Goal: Communication & Community: Ask a question

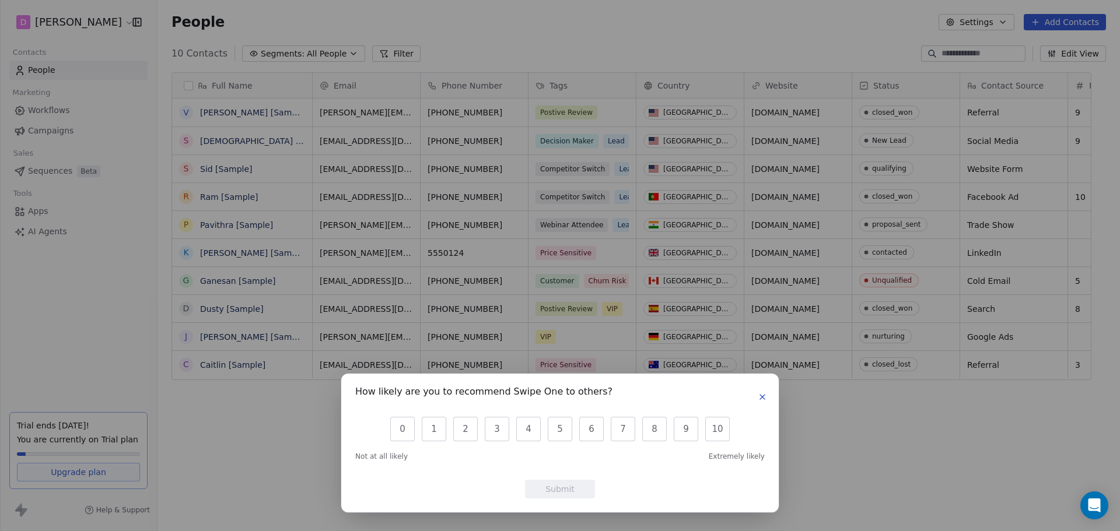
scroll to position [458, 939]
click at [758, 402] on icon "button" at bounding box center [762, 397] width 9 height 9
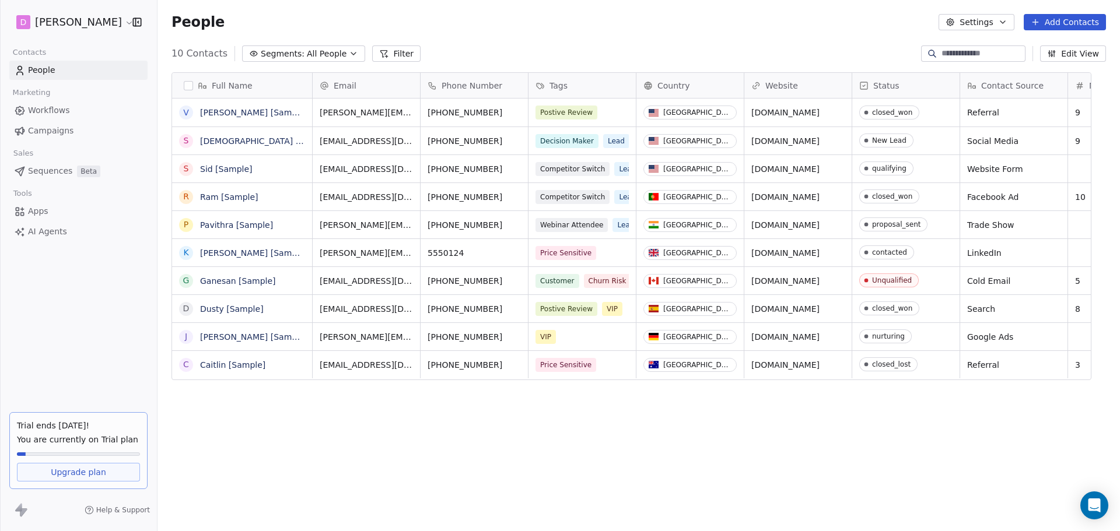
click at [57, 169] on span "Sequences" at bounding box center [50, 171] width 44 height 12
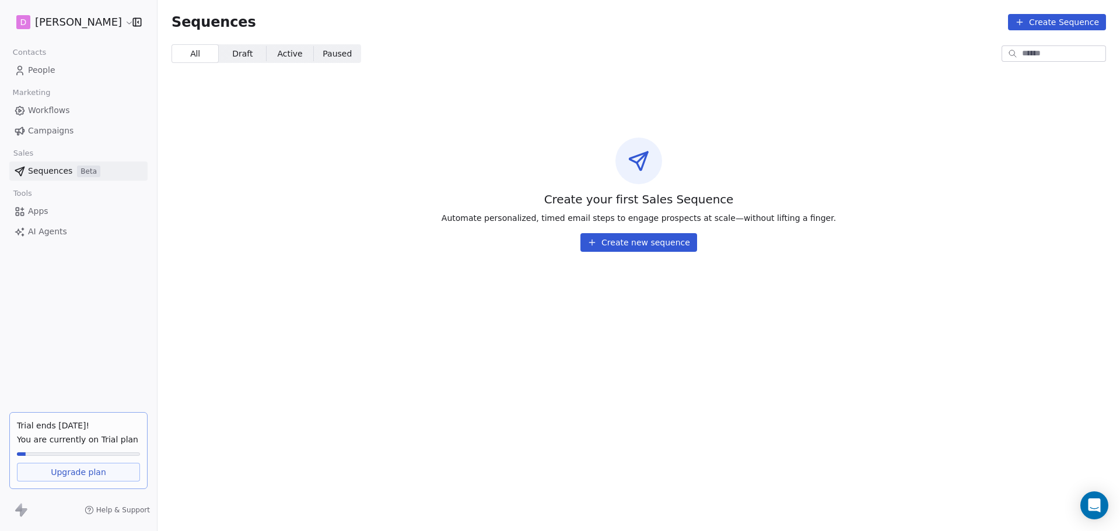
click at [50, 128] on span "Campaigns" at bounding box center [50, 131] width 45 height 12
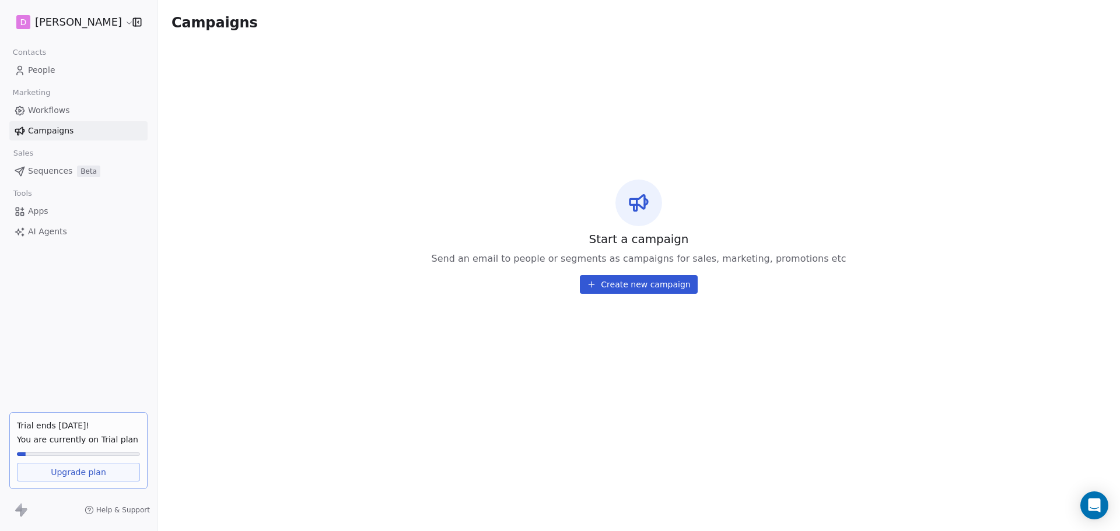
click at [664, 293] on button "Create new campaign" at bounding box center [638, 284] width 117 height 19
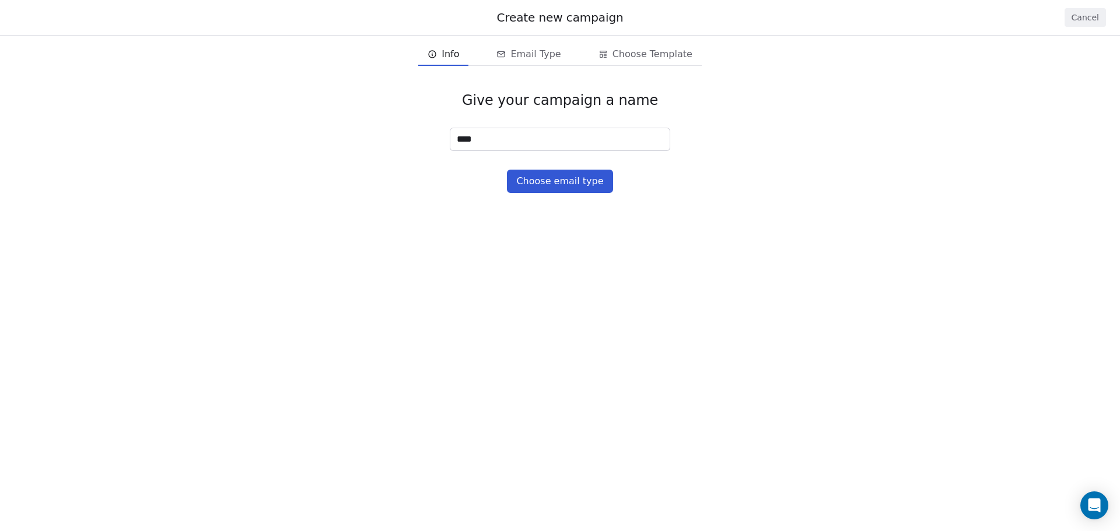
type input "****"
click at [572, 185] on button "Choose email type" at bounding box center [560, 181] width 106 height 23
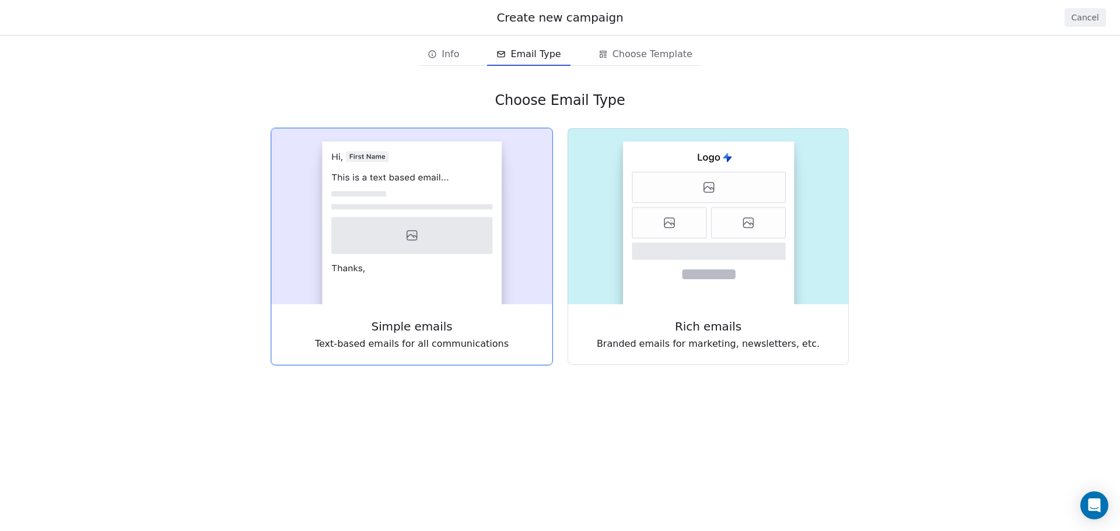
click at [468, 220] on icon at bounding box center [411, 236] width 161 height 37
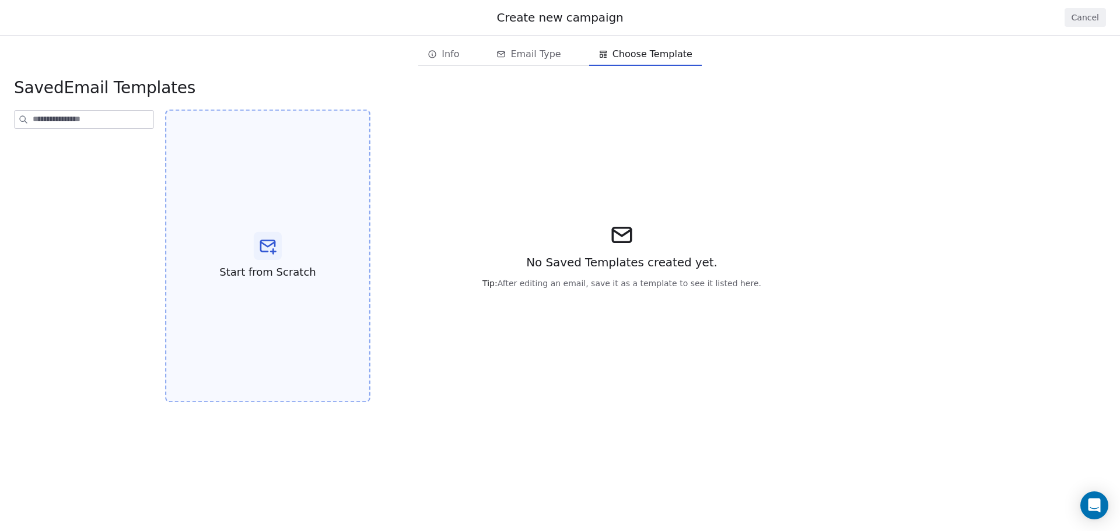
click at [218, 271] on div "Start from Scratch" at bounding box center [267, 256] width 205 height 293
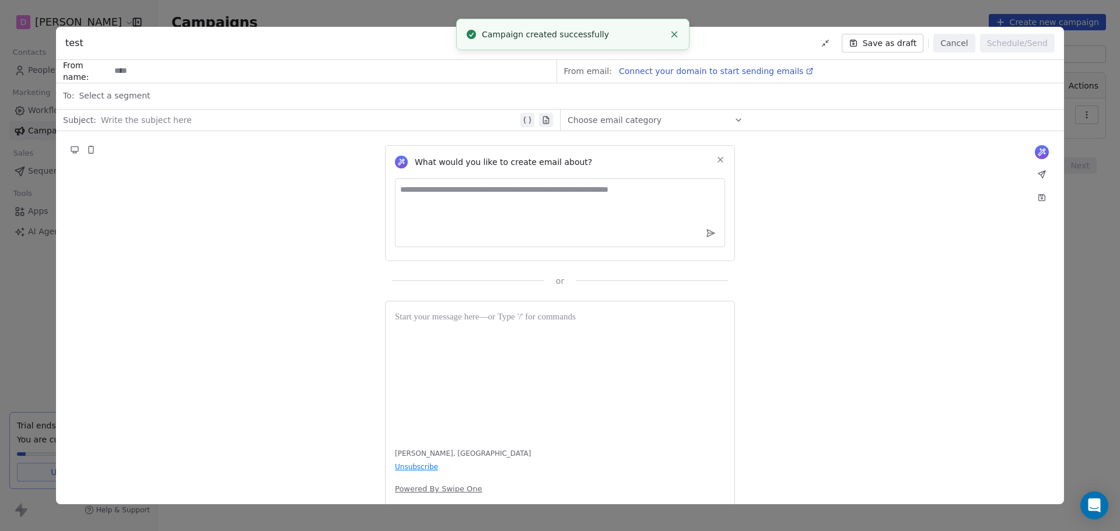
click at [732, 13] on div "test Save as draft Cancel Schedule/Send From name: From email: Connect your dom…" at bounding box center [560, 265] width 1120 height 531
click at [673, 35] on icon "Close toast" at bounding box center [674, 34] width 10 height 10
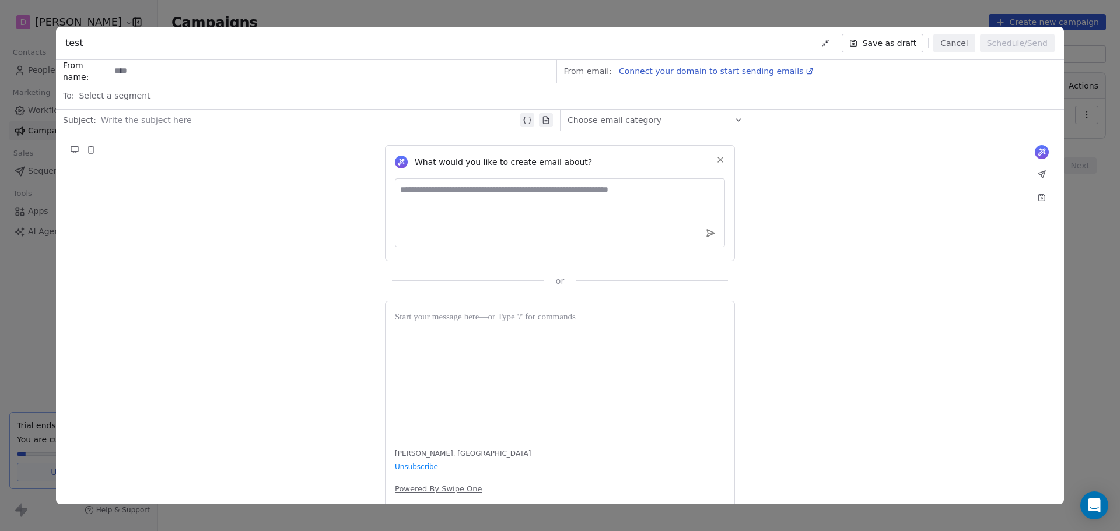
click at [114, 43] on div "test Save as draft Cancel Schedule/Send" at bounding box center [560, 43] width 1008 height 33
click at [357, 1] on div "test Save as draft Cancel Schedule/Send From name: From email: Connect your dom…" at bounding box center [560, 265] width 1120 height 531
click at [944, 40] on button "Cancel" at bounding box center [953, 43] width 41 height 19
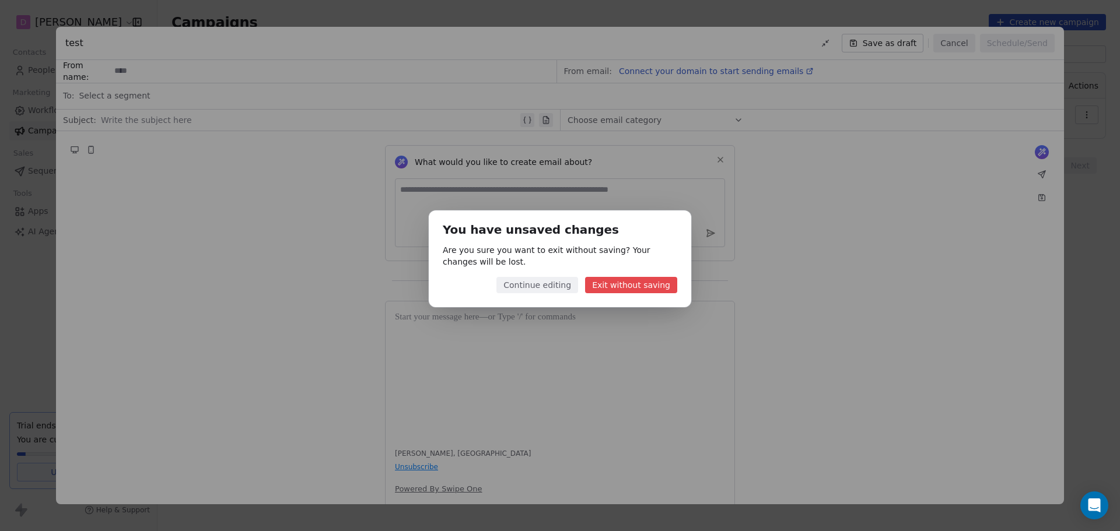
click at [595, 291] on button "Exit without saving" at bounding box center [631, 285] width 92 height 16
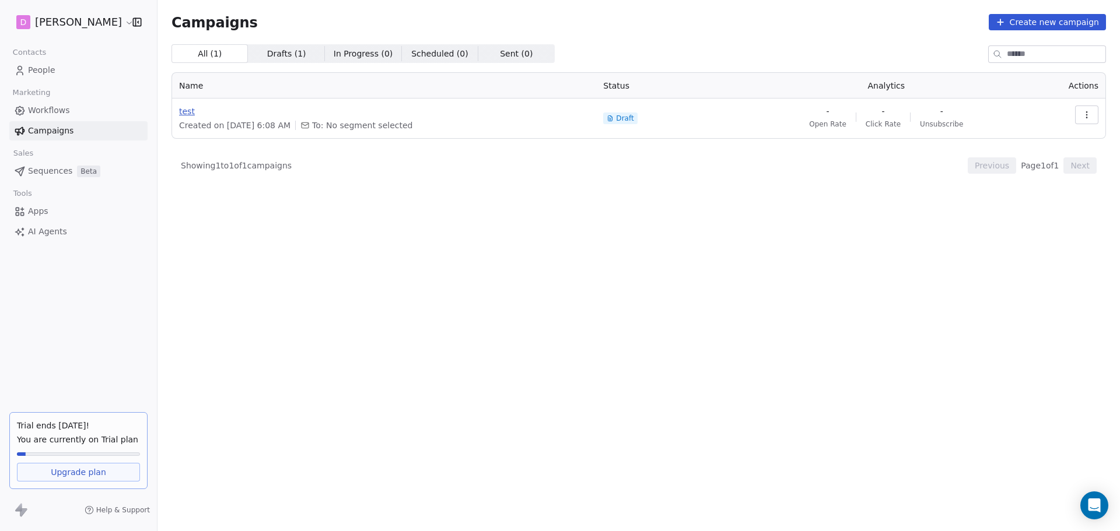
click at [205, 114] on span "test" at bounding box center [384, 112] width 410 height 12
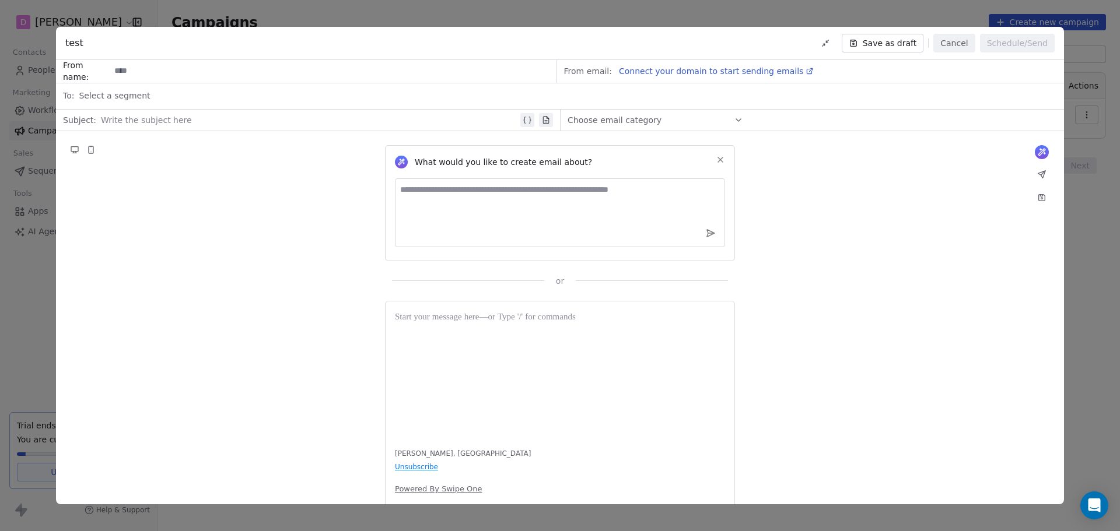
click at [717, 160] on icon at bounding box center [720, 159] width 9 height 9
click at [307, 24] on div "test Save as draft Cancel Schedule/Send From name: From email: Connect your dom…" at bounding box center [560, 265] width 1120 height 531
click at [312, 20] on div "test Save as draft Cancel Schedule/Send From name: From email: Connect your dom…" at bounding box center [560, 265] width 1120 height 531
click at [949, 41] on button "Cancel" at bounding box center [953, 43] width 41 height 19
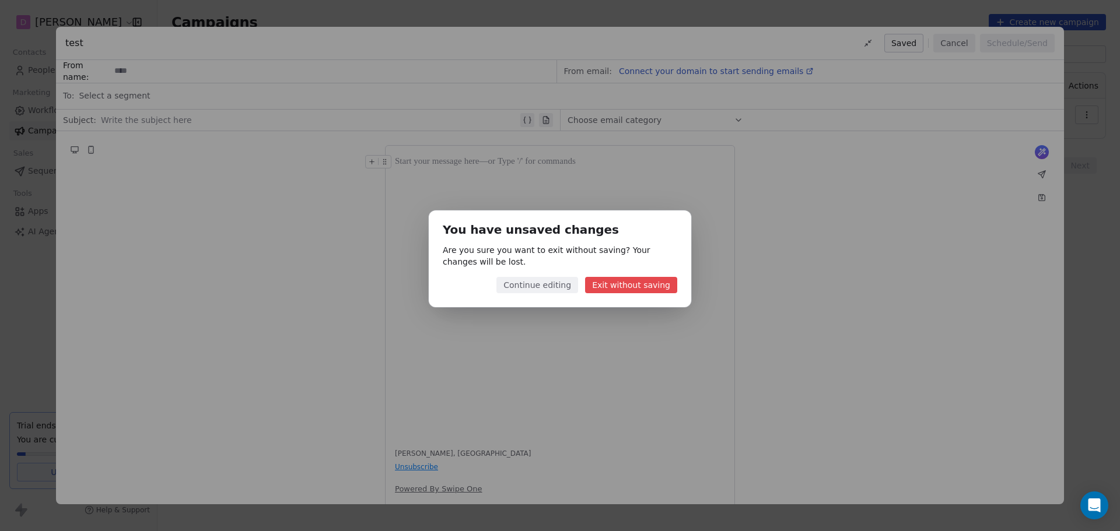
click at [607, 282] on button "Exit without saving" at bounding box center [631, 285] width 92 height 16
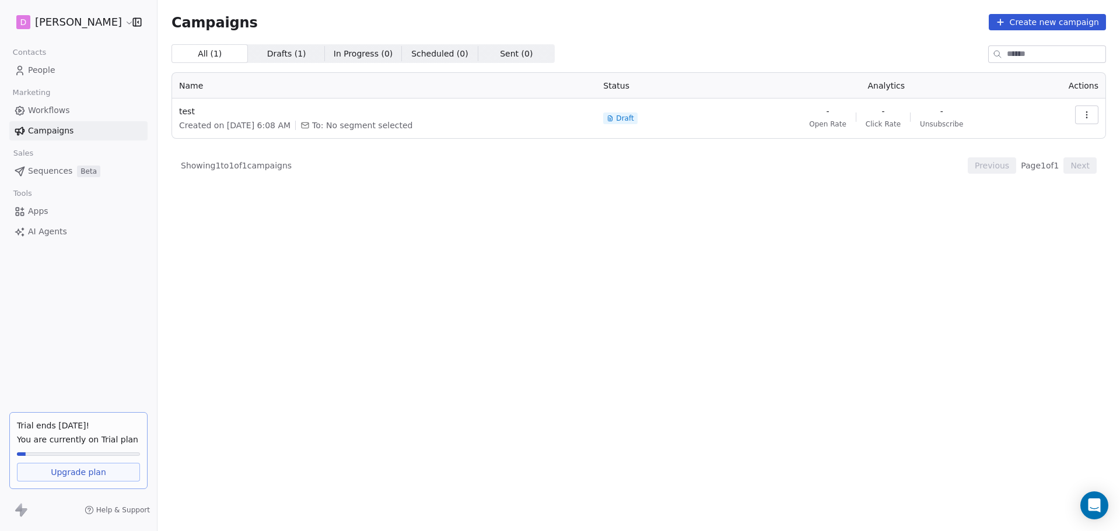
click at [127, 19] on html "[PERSON_NAME] Contacts People Marketing Workflows Campaigns Sales Sequences Bet…" at bounding box center [560, 265] width 1120 height 531
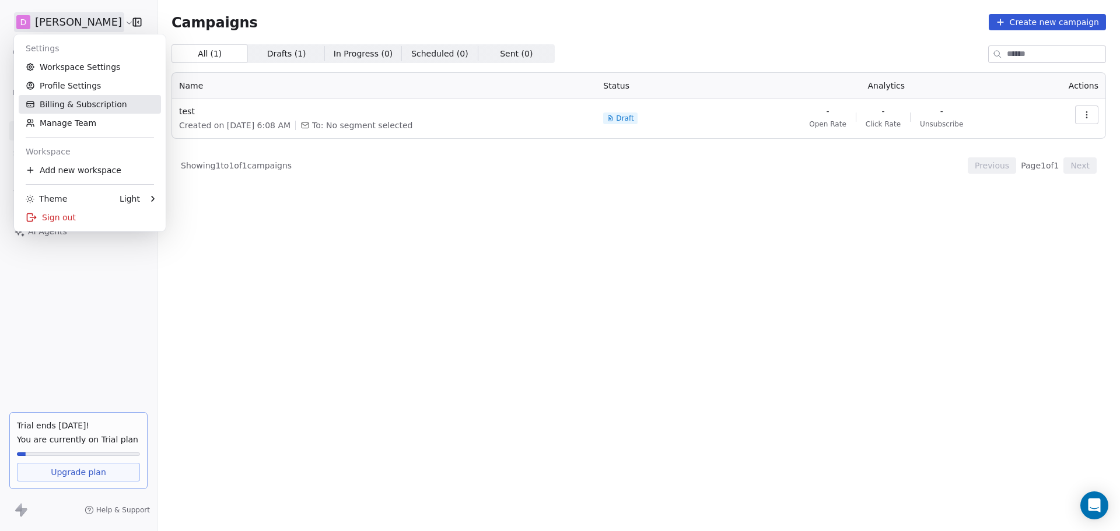
click at [96, 107] on link "Billing & Subscription" at bounding box center [90, 104] width 142 height 19
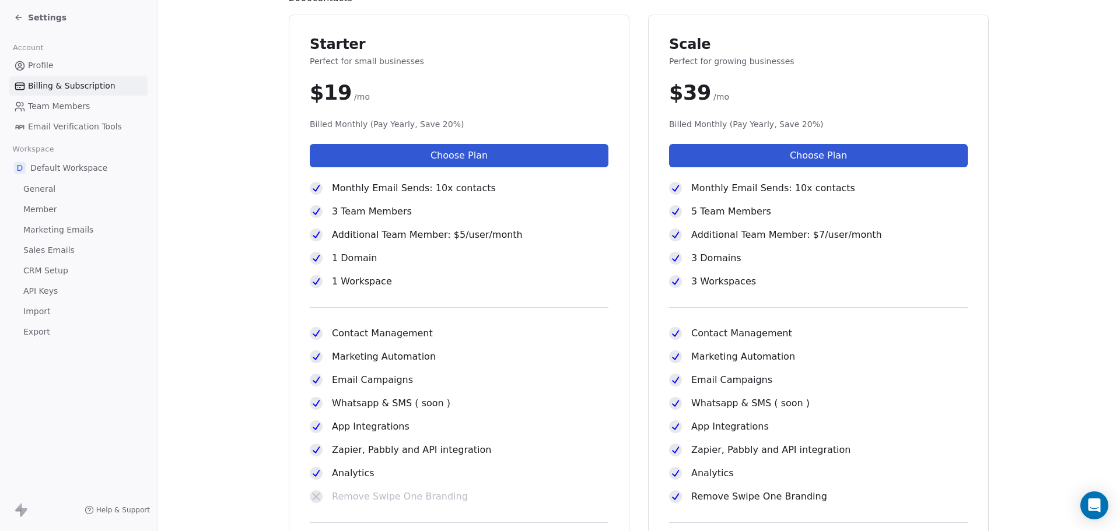
scroll to position [233, 0]
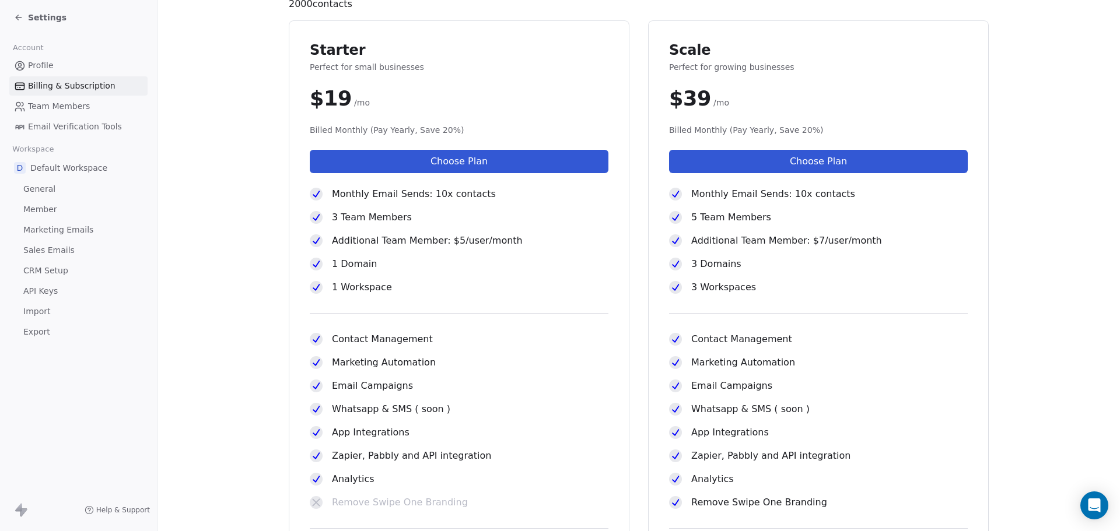
click at [498, 162] on button "Choose Plan" at bounding box center [459, 161] width 299 height 23
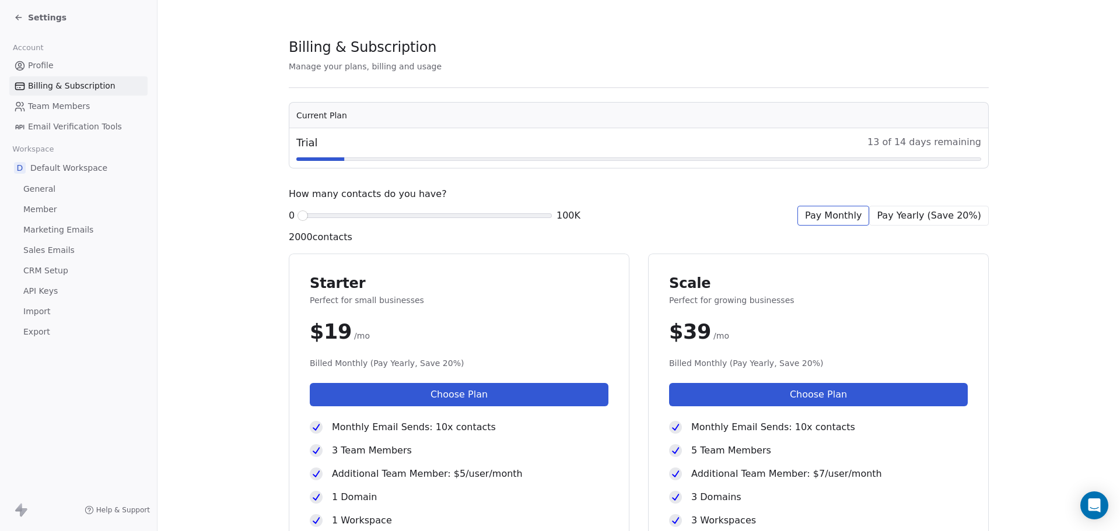
click at [53, 64] on link "Profile" at bounding box center [78, 65] width 138 height 19
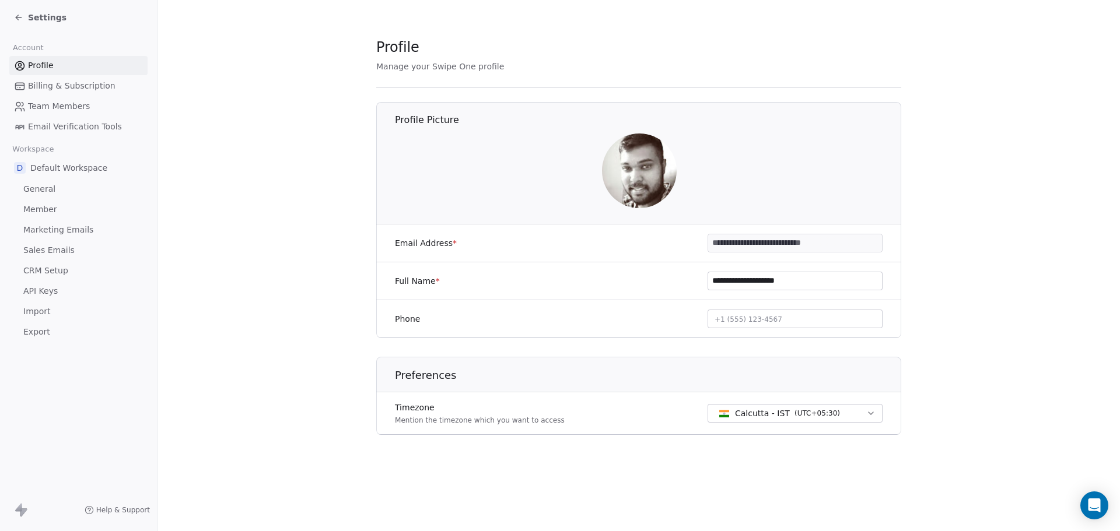
click at [64, 92] on link "Billing & Subscription" at bounding box center [78, 85] width 138 height 19
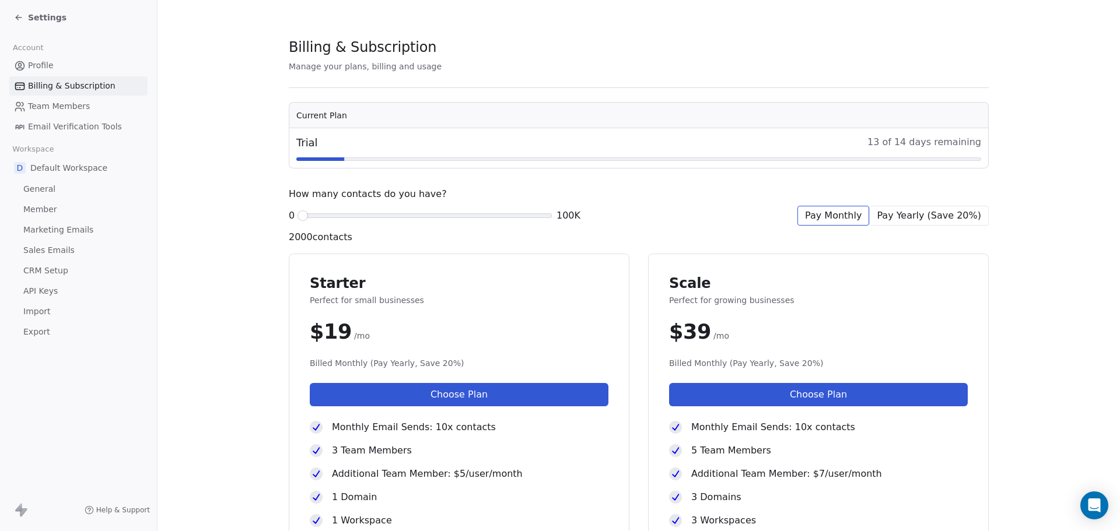
click at [327, 120] on th "Current Plan" at bounding box center [638, 116] width 699 height 26
click at [46, 108] on span "Team Members" at bounding box center [59, 106] width 62 height 12
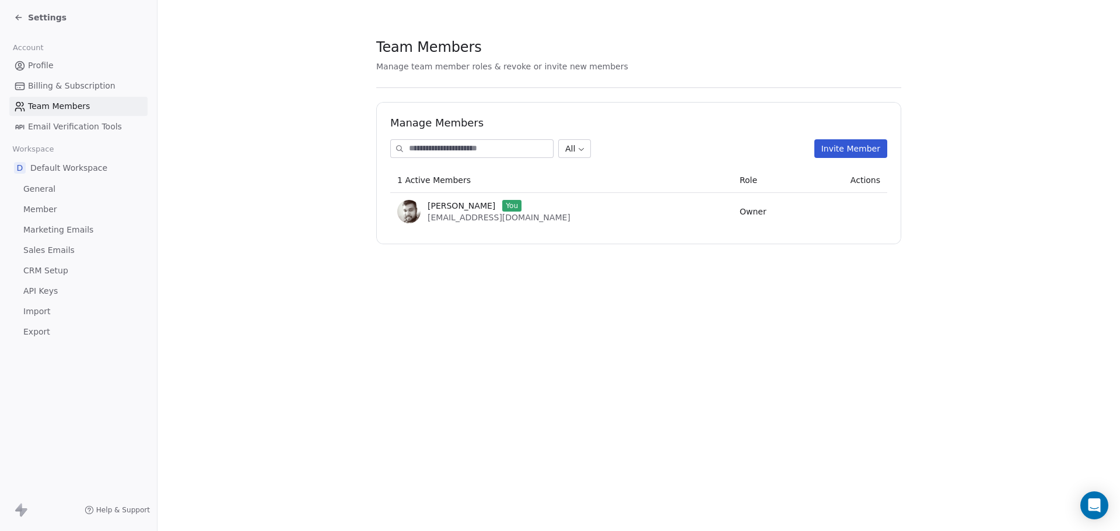
click at [61, 94] on link "Billing & Subscription" at bounding box center [78, 85] width 138 height 19
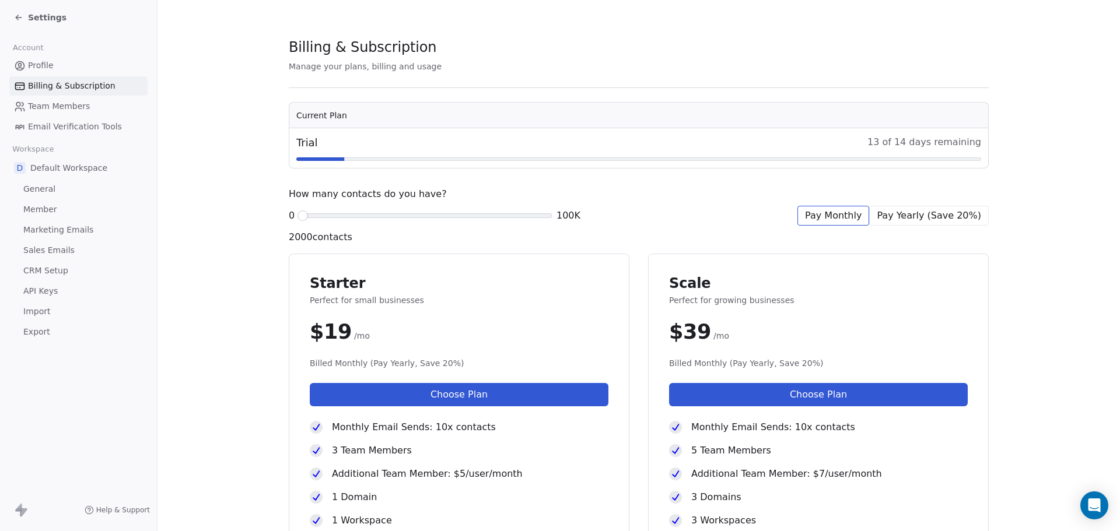
click at [505, 391] on button "Choose Plan" at bounding box center [459, 394] width 299 height 23
click at [43, 69] on span "Profile" at bounding box center [41, 65] width 26 height 12
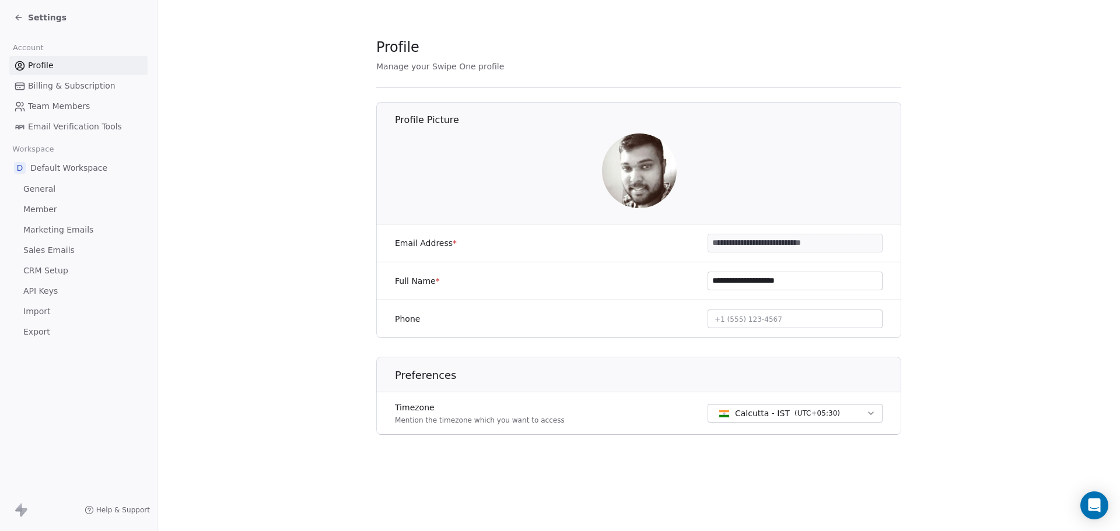
click at [38, 329] on span "Export" at bounding box center [36, 332] width 27 height 12
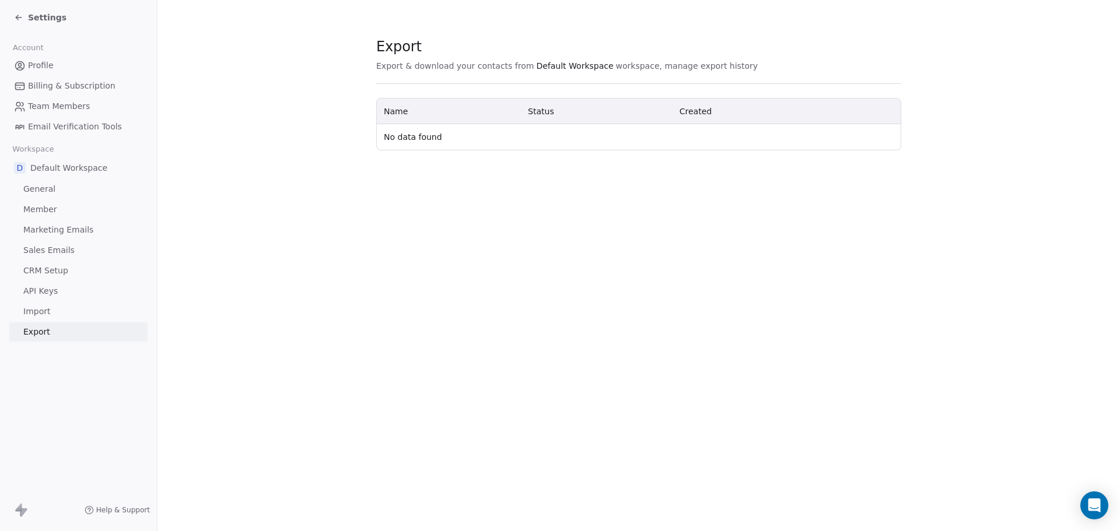
click at [41, 267] on span "CRM Setup" at bounding box center [45, 271] width 45 height 12
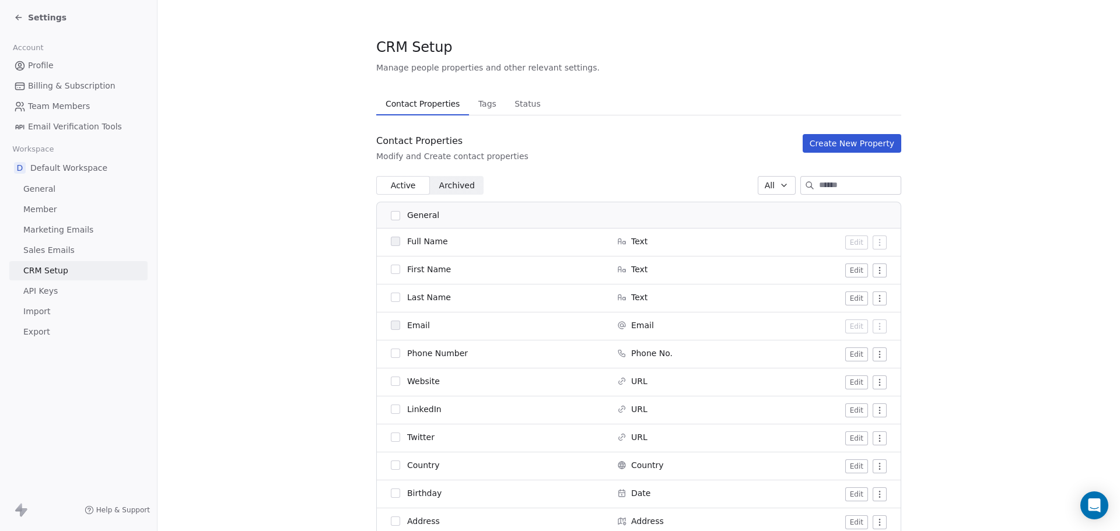
click at [36, 206] on span "Member" at bounding box center [40, 210] width 34 height 12
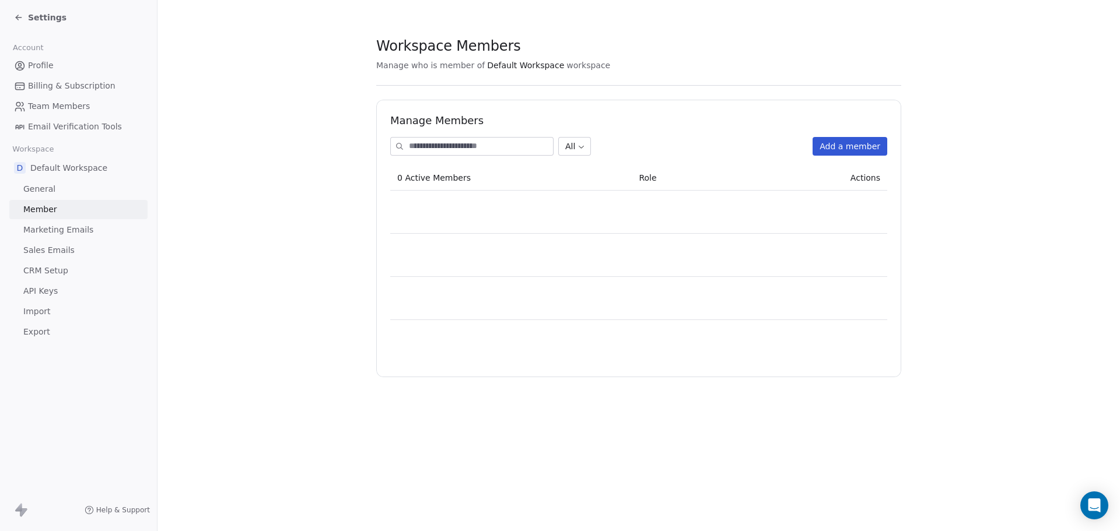
click at [36, 192] on span "General" at bounding box center [39, 189] width 32 height 12
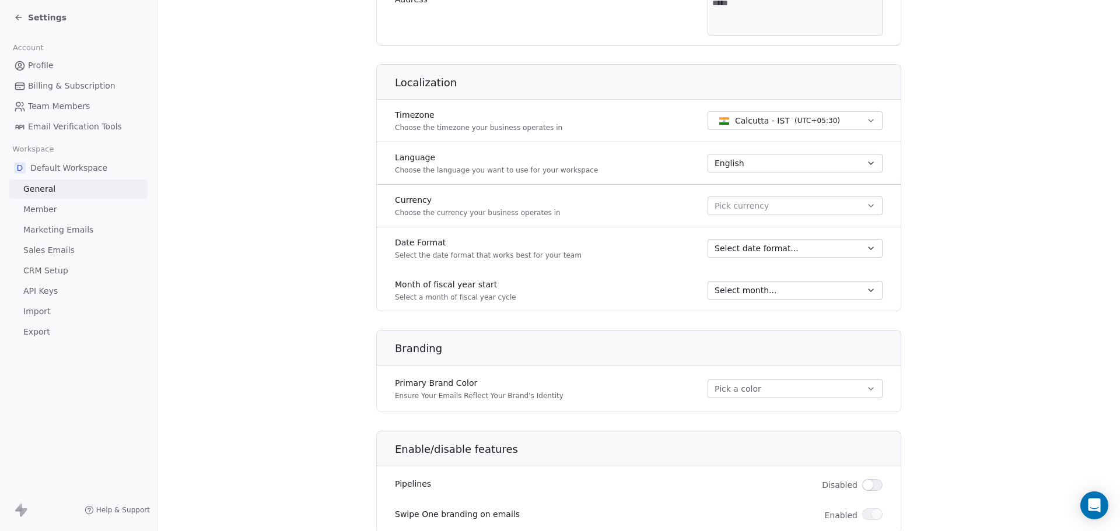
scroll to position [561, 0]
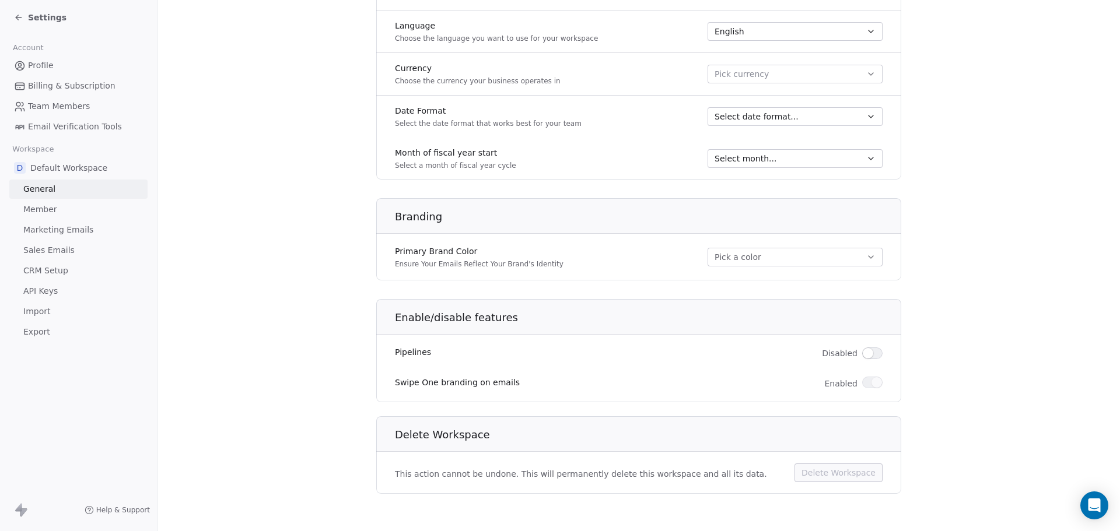
click at [66, 127] on span "Email Verification Tools" at bounding box center [75, 127] width 94 height 12
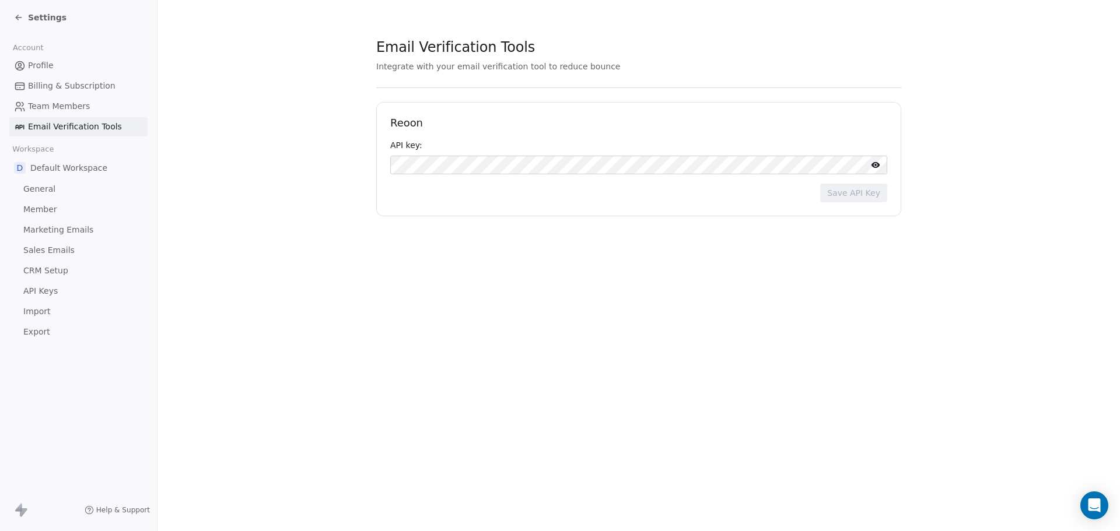
click at [62, 97] on link "Team Members" at bounding box center [78, 106] width 138 height 19
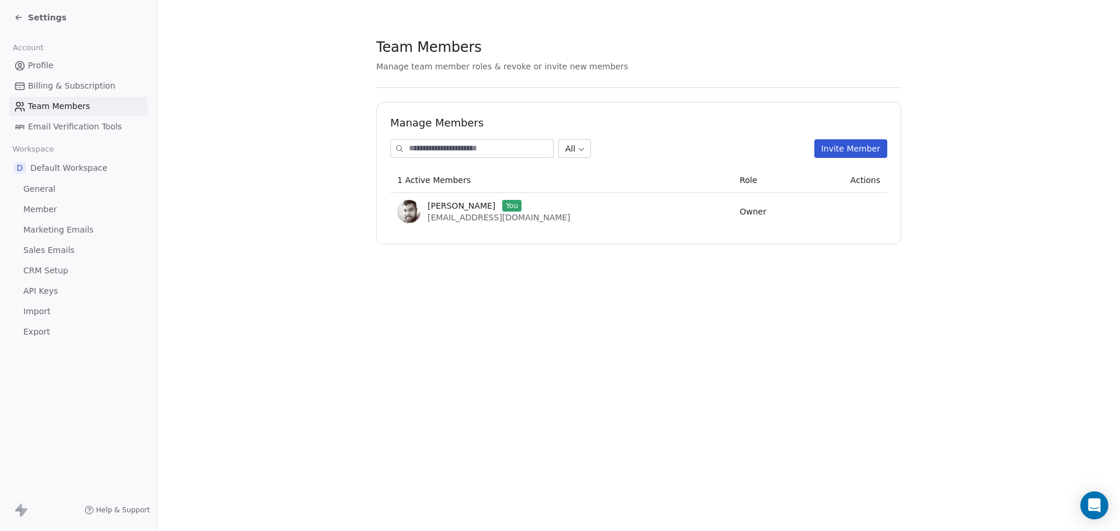
click at [61, 87] on span "Billing & Subscription" at bounding box center [71, 86] width 87 height 12
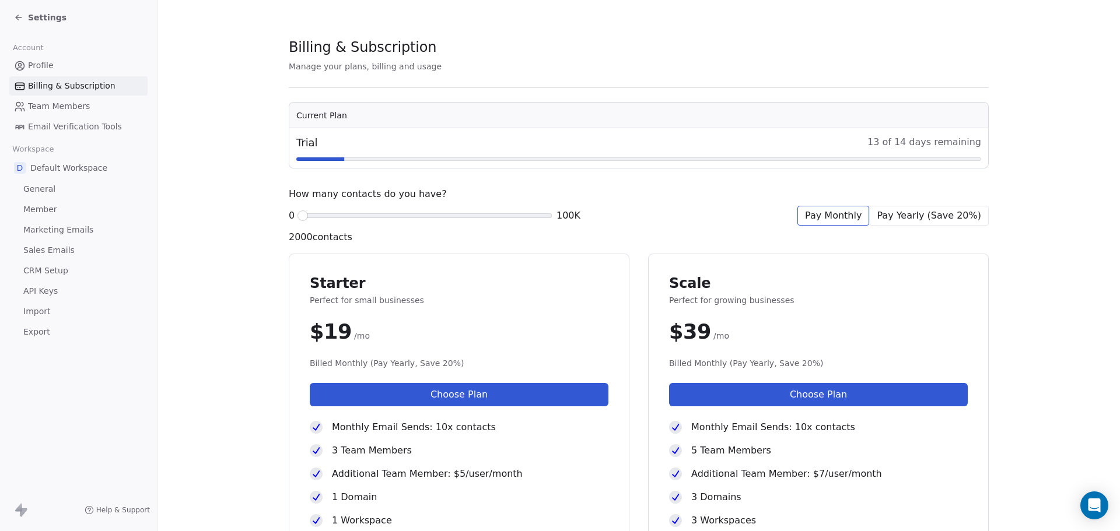
click at [42, 62] on span "Profile" at bounding box center [41, 65] width 26 height 12
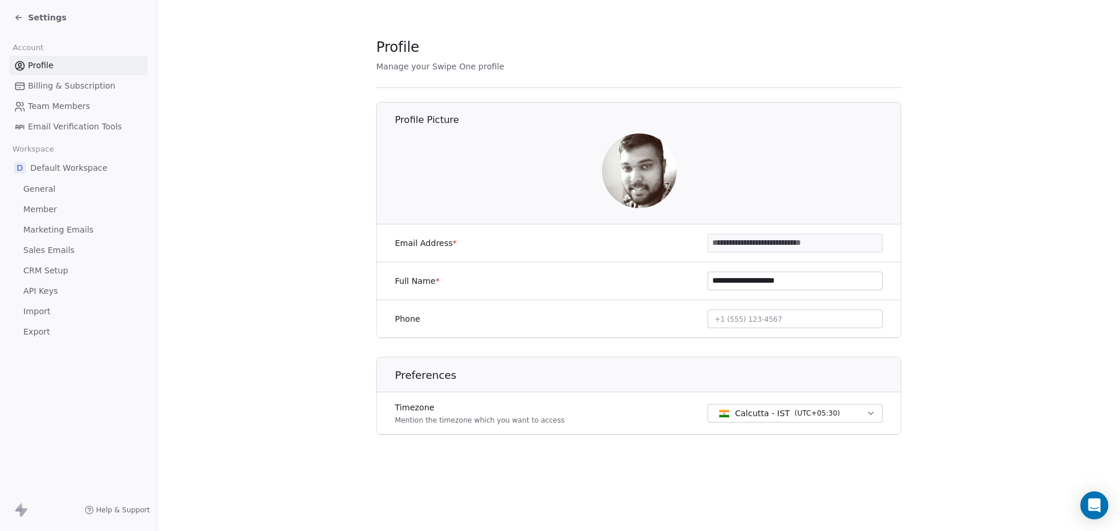
click at [17, 17] on icon at bounding box center [18, 17] width 5 height 0
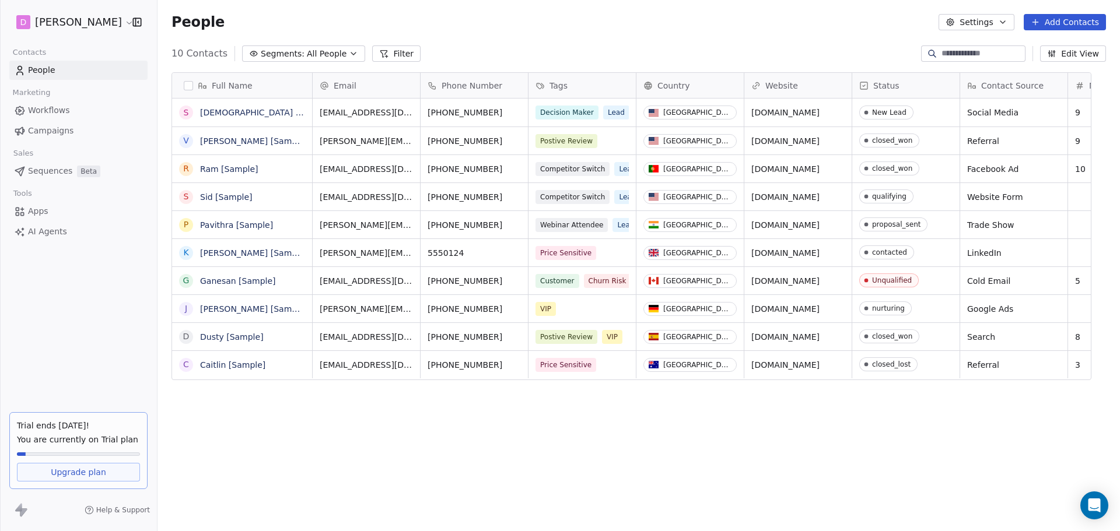
scroll to position [458, 939]
click at [125, 507] on span "Help & Support" at bounding box center [123, 510] width 54 height 9
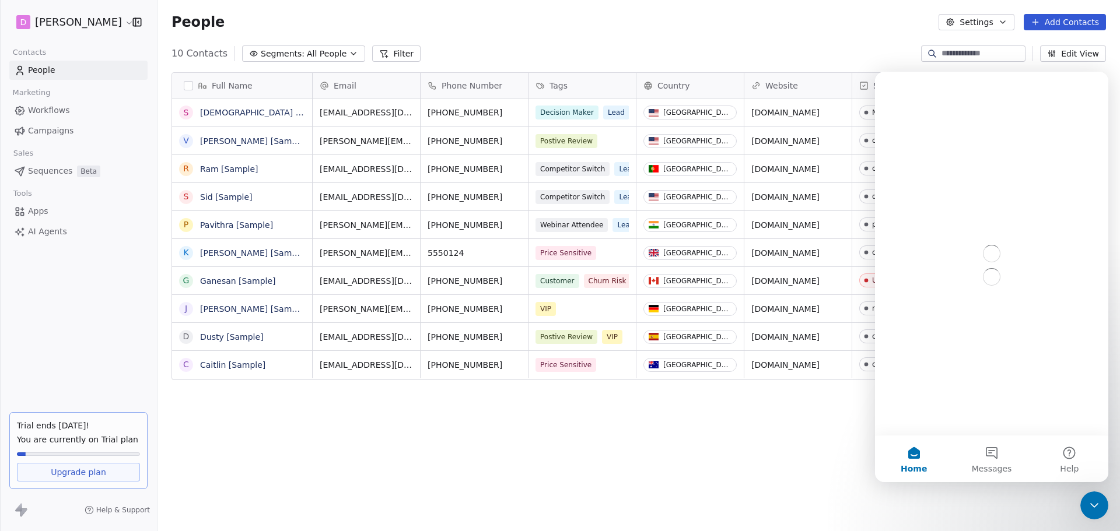
scroll to position [0, 0]
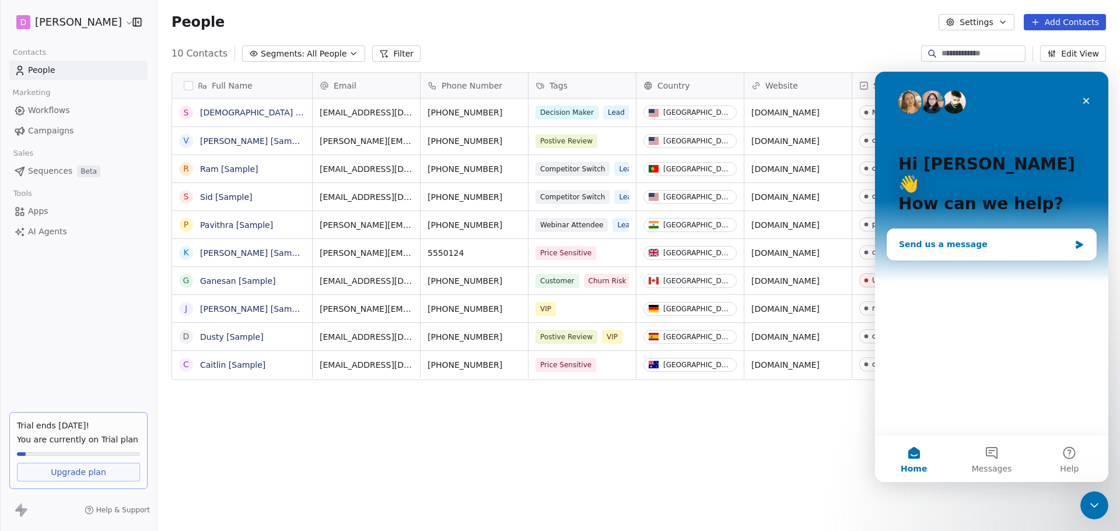
click at [955, 229] on div "Send us a message" at bounding box center [991, 244] width 209 height 31
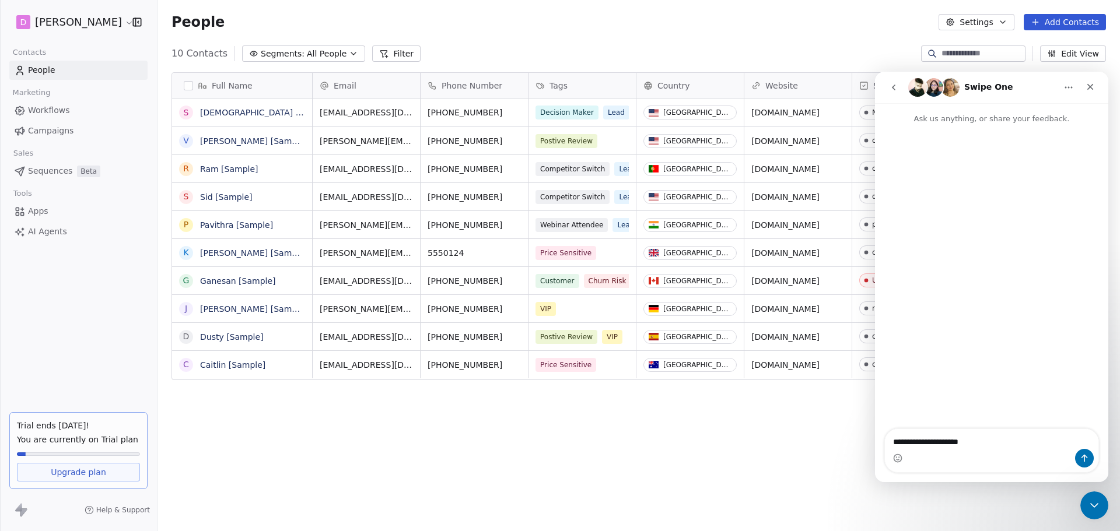
type textarea "**********"
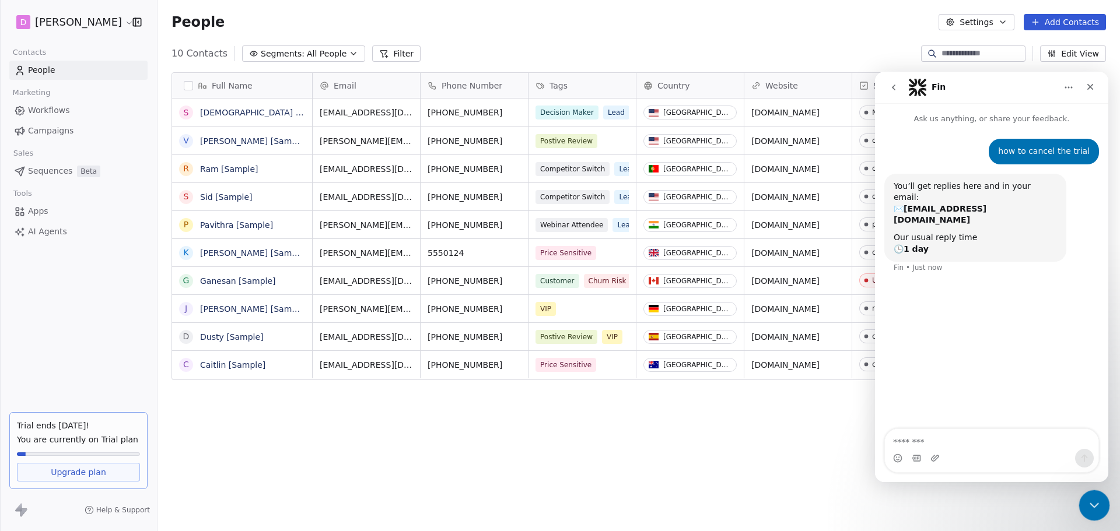
drag, startPoint x: 1098, startPoint y: 504, endPoint x: 2145, endPoint y: 950, distance: 1138.1
click at [1099, 505] on icon "Close Intercom Messenger" at bounding box center [1093, 504] width 14 height 14
